Goal: Task Accomplishment & Management: Use online tool/utility

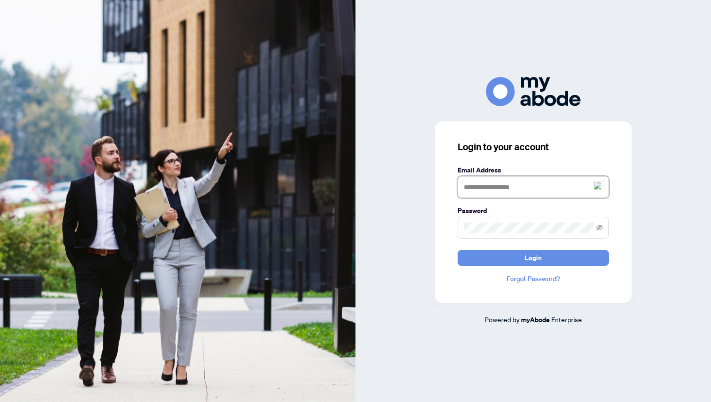
type input "**********"
click at [537, 253] on span "Login" at bounding box center [532, 257] width 17 height 15
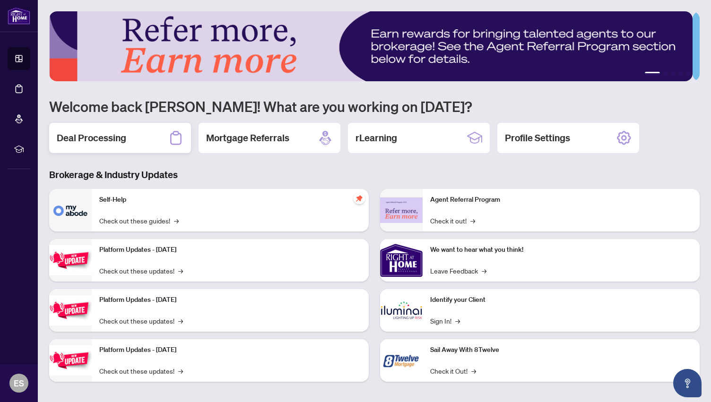
click at [101, 132] on h2 "Deal Processing" at bounding box center [91, 137] width 69 height 13
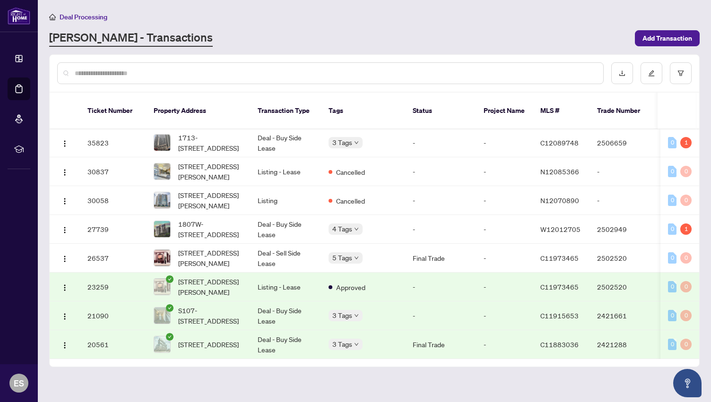
scroll to position [113, 0]
click at [683, 223] on div "1" at bounding box center [685, 228] width 11 height 11
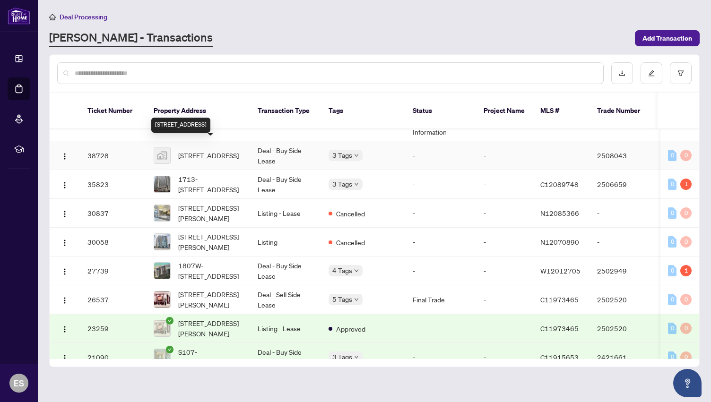
scroll to position [0, 0]
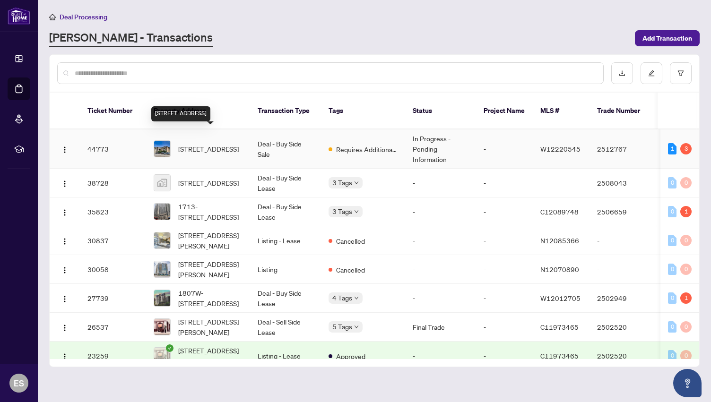
click at [202, 144] on span "411-1460 Bishops Gate, Oakville, Ontario L6M 4N5, Canada" at bounding box center [208, 149] width 60 height 10
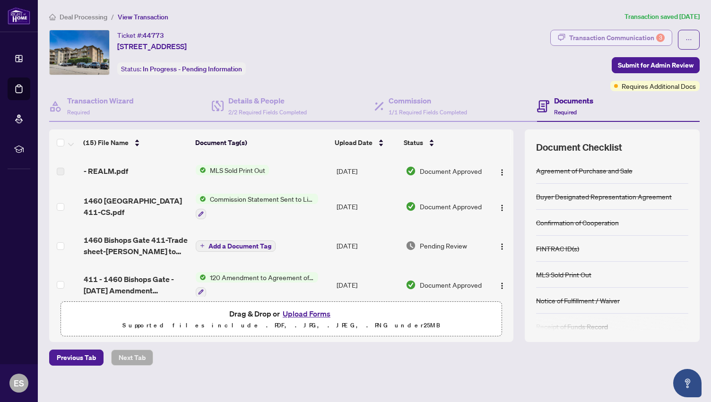
click at [600, 33] on div "Transaction Communication 3" at bounding box center [616, 37] width 95 height 15
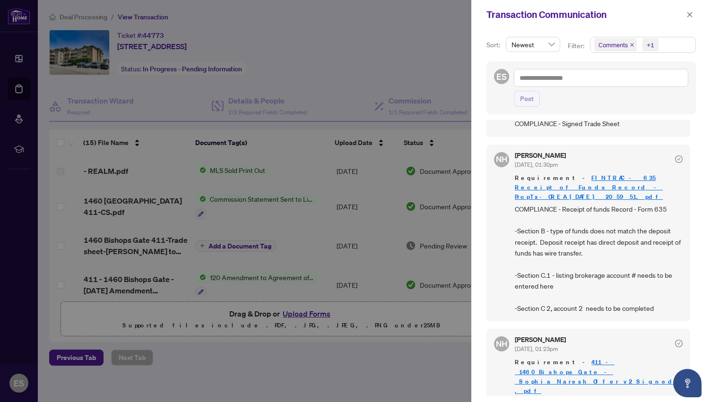
scroll to position [1, 0]
click at [686, 15] on icon "close" at bounding box center [689, 14] width 7 height 7
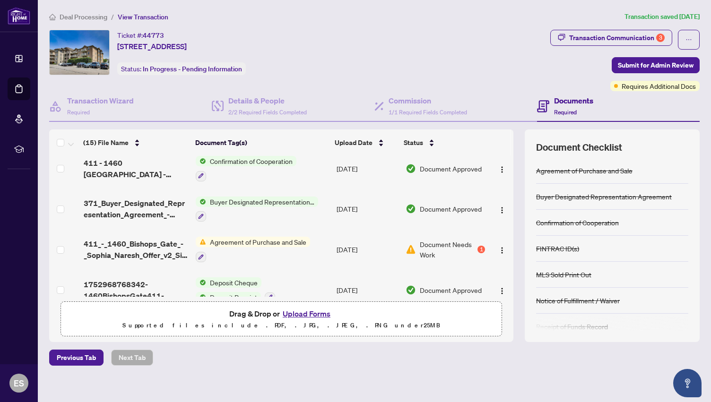
scroll to position [452, 0]
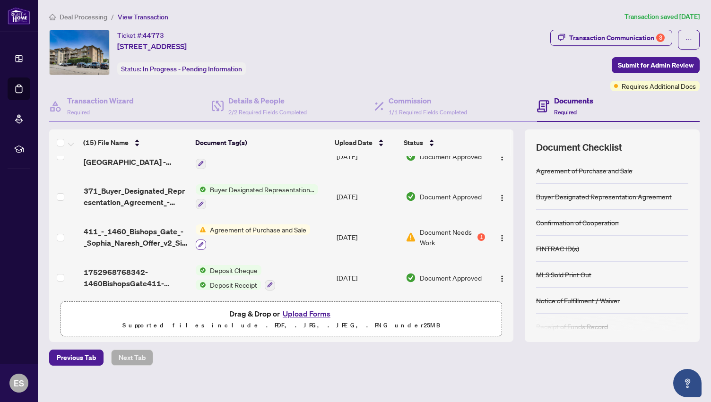
click at [198, 242] on icon "button" at bounding box center [200, 244] width 5 height 5
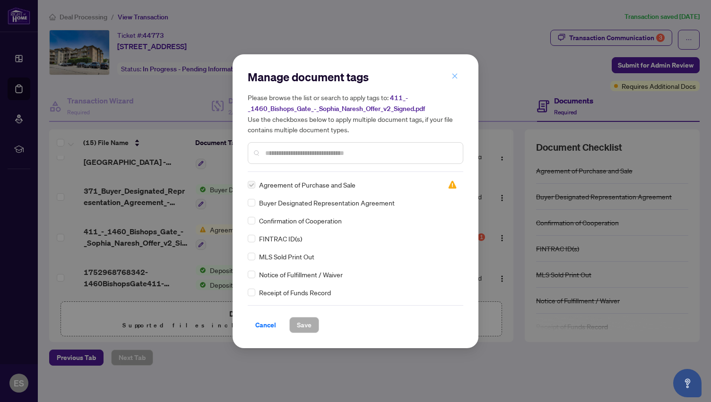
click at [456, 76] on icon "close" at bounding box center [454, 76] width 7 height 7
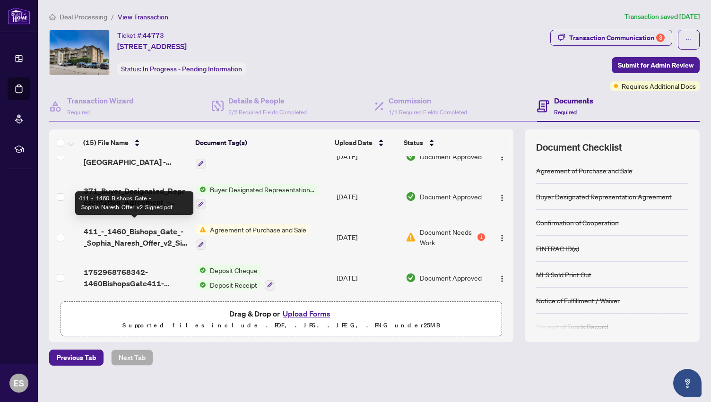
click at [115, 226] on span "411_-_1460_Bishops_Gate_-_Sophia_Naresh_Offer_v2_Signed.pdf" at bounding box center [136, 237] width 105 height 23
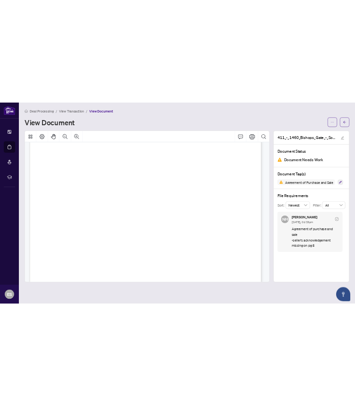
scroll to position [3818, 0]
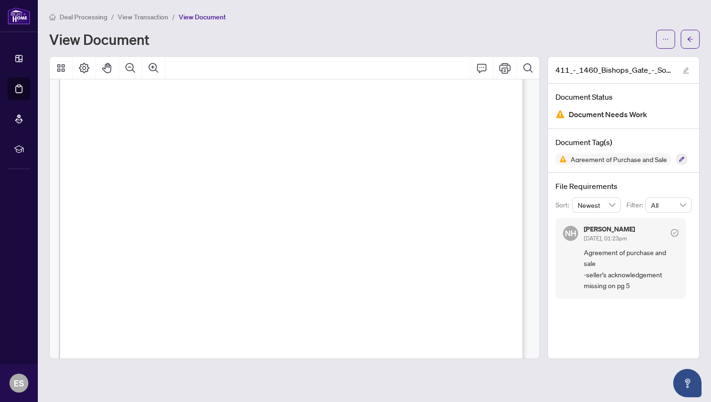
click at [210, 180] on span "survive and not merge on the completion of this transaction." at bounding box center [216, 183] width 246 height 7
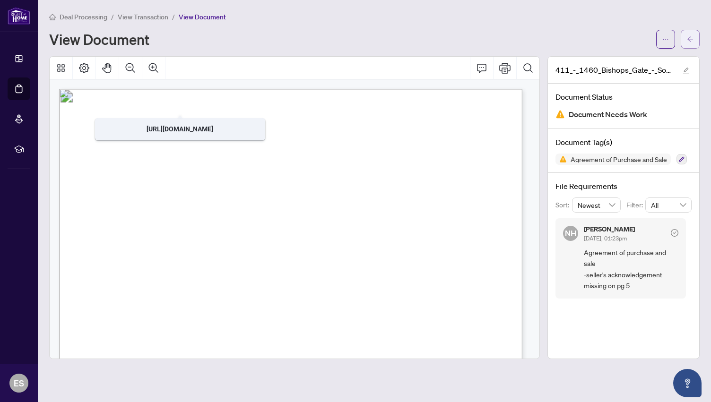
click at [689, 36] on icon "arrow-left" at bounding box center [689, 39] width 7 height 7
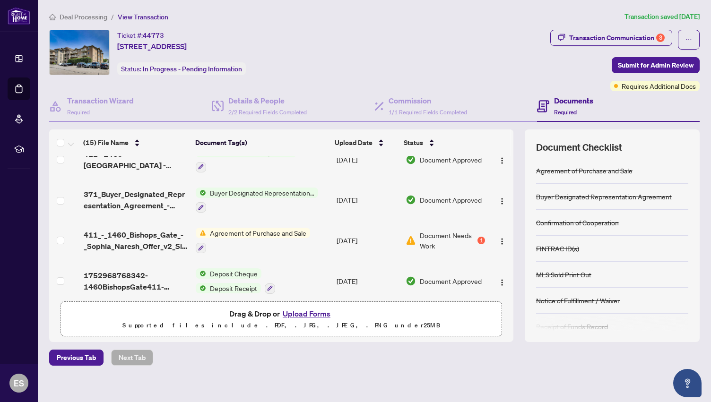
scroll to position [450, 0]
click at [477, 236] on div "1" at bounding box center [481, 240] width 8 height 8
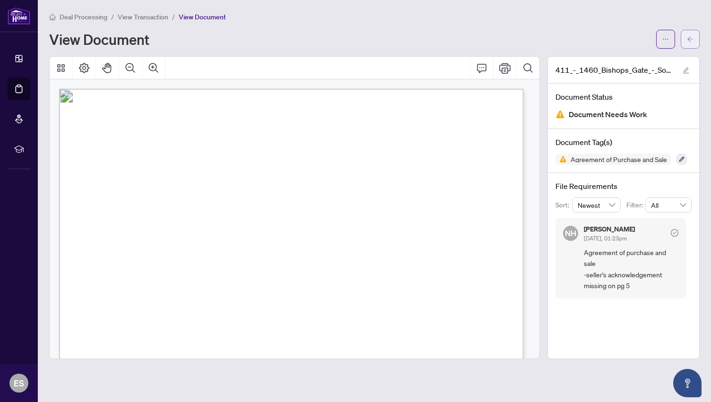
click at [689, 34] on span "button" at bounding box center [689, 39] width 7 height 15
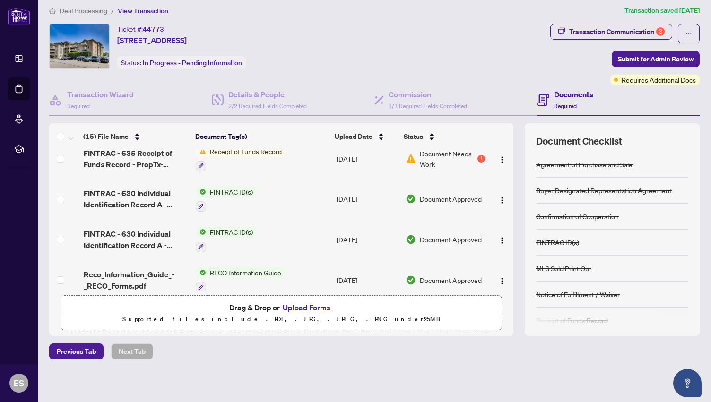
scroll to position [221, 0]
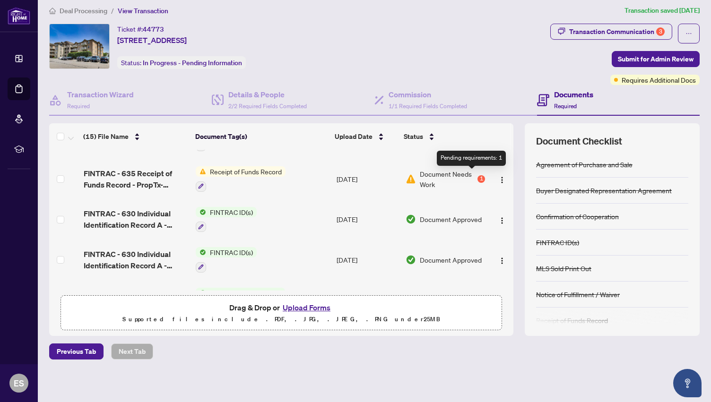
click at [477, 175] on div "1" at bounding box center [481, 179] width 8 height 8
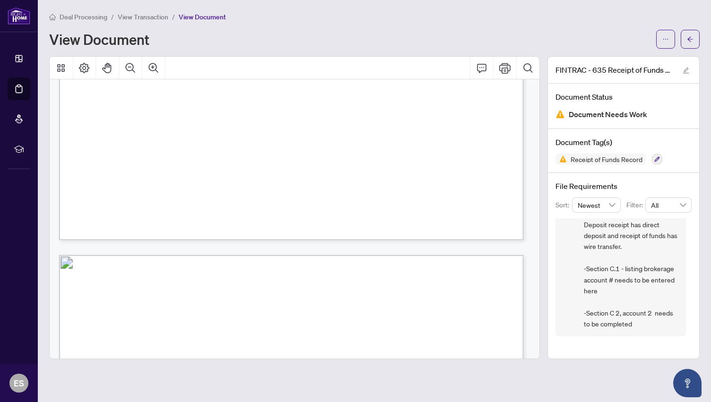
scroll to position [1742, 0]
